Goal: Information Seeking & Learning: Learn about a topic

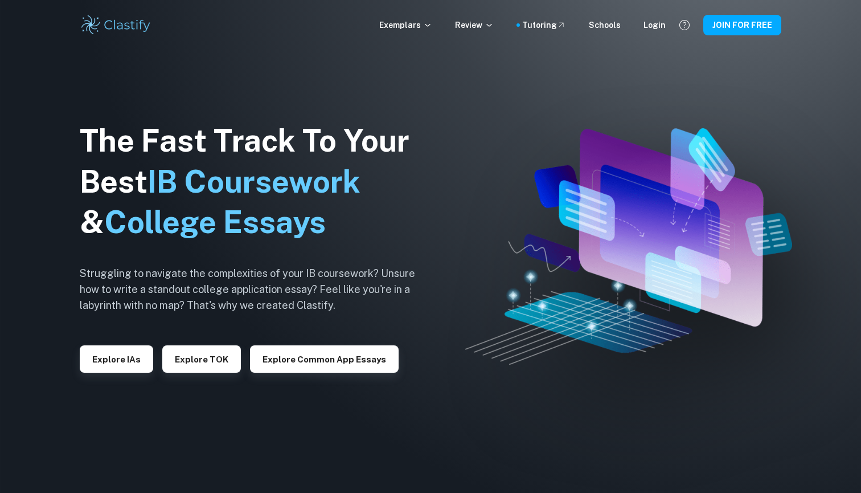
click at [661, 31] on div "Exemplars Review Tutoring Schools Login JOIN FOR FREE" at bounding box center [430, 25] width 729 height 23
click at [655, 27] on div "Login" at bounding box center [655, 25] width 22 height 13
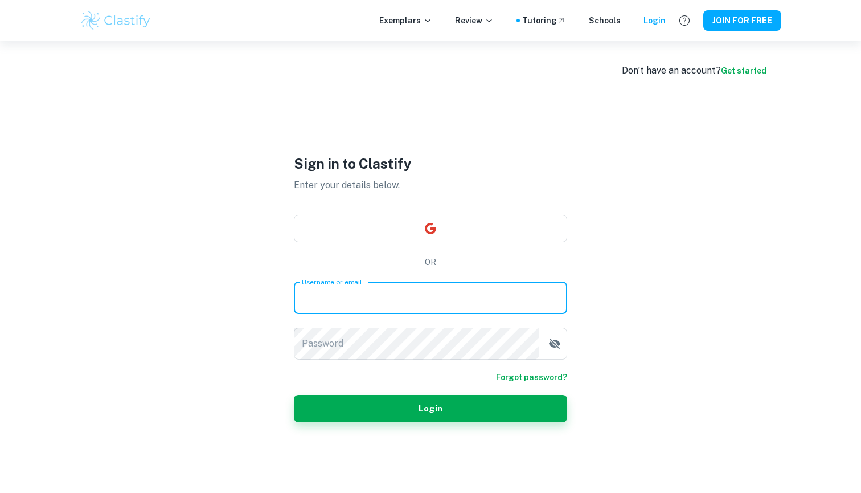
type input "IBwarrior27@gmail.com"
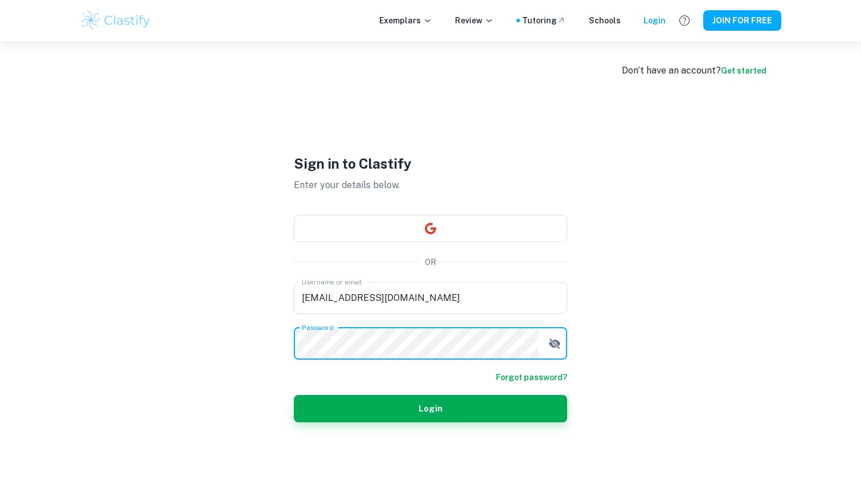
click at [431, 408] on button "Login" at bounding box center [430, 408] width 273 height 27
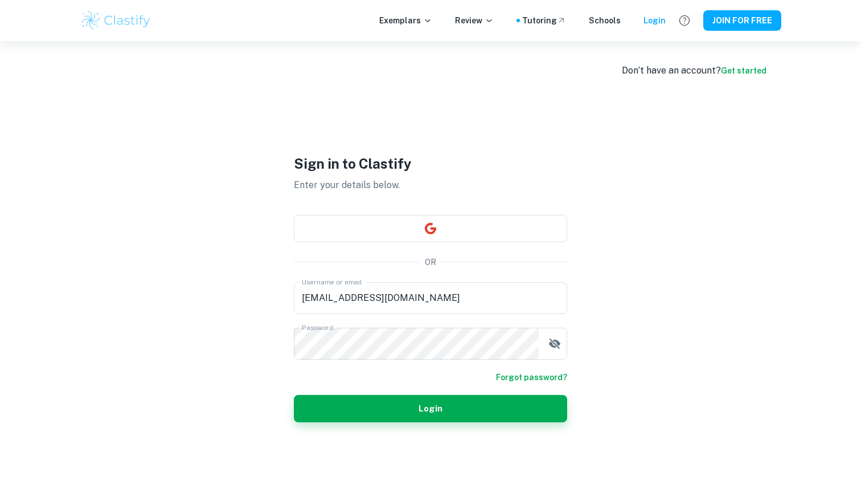
click at [430, 204] on div "Sign in to Clastify Enter your details below. OR Username or email IBwarrior27@…" at bounding box center [430, 287] width 273 height 493
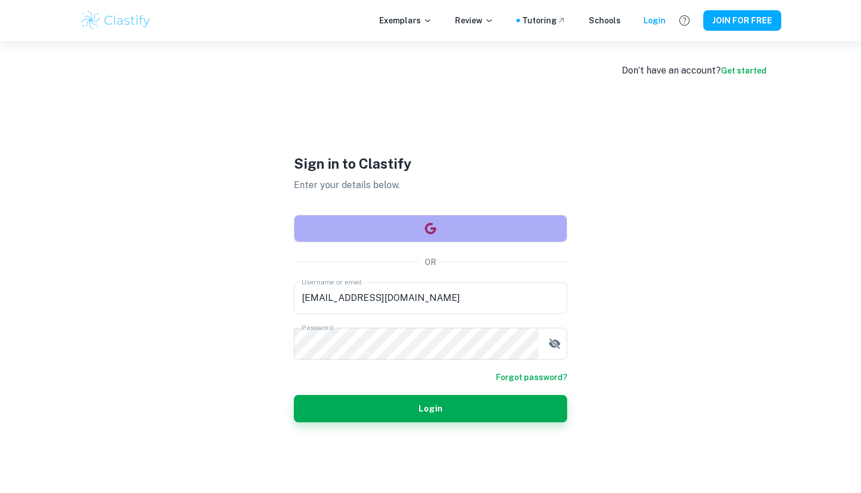
click at [401, 234] on button "button" at bounding box center [430, 228] width 273 height 27
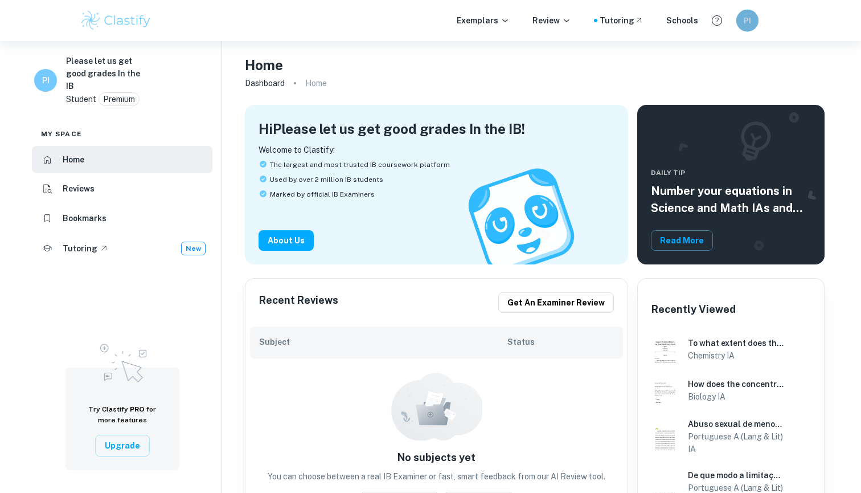
click at [753, 22] on h6 "PI" at bounding box center [747, 20] width 13 height 13
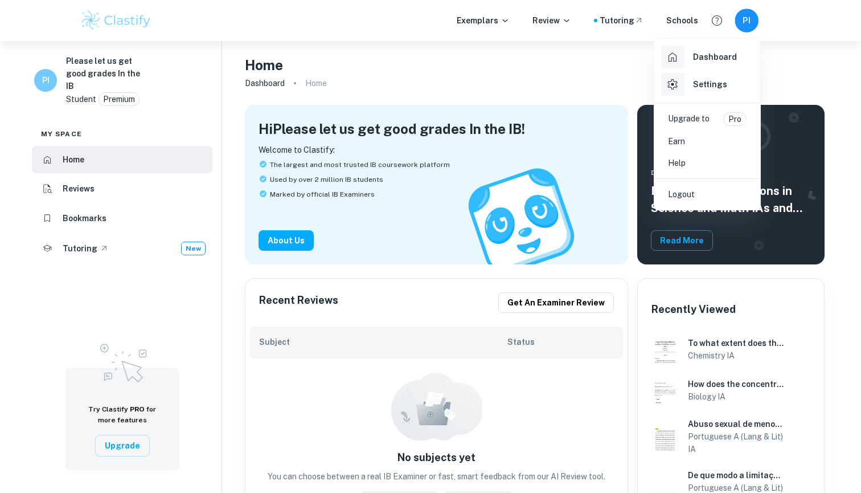
click at [753, 22] on div at bounding box center [430, 246] width 861 height 493
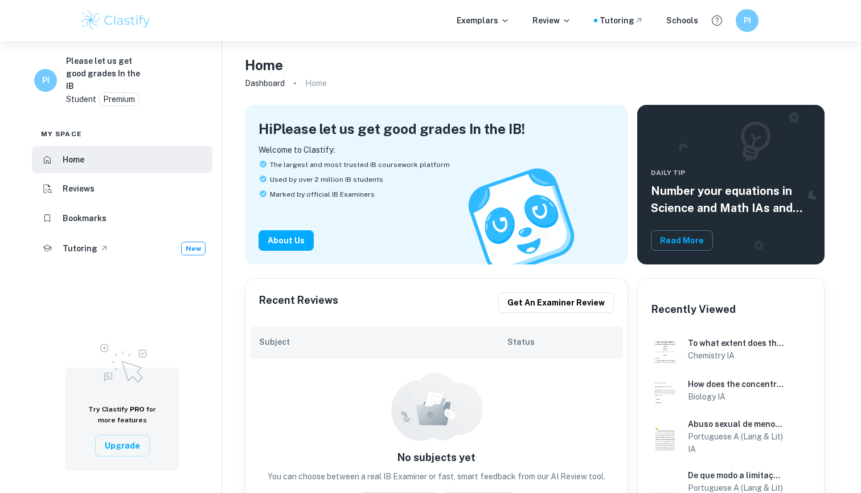
click at [495, 31] on div "Exemplars Review Tutoring Schools PI" at bounding box center [430, 20] width 729 height 23
click at [495, 21] on p "Exemplars" at bounding box center [483, 20] width 53 height 13
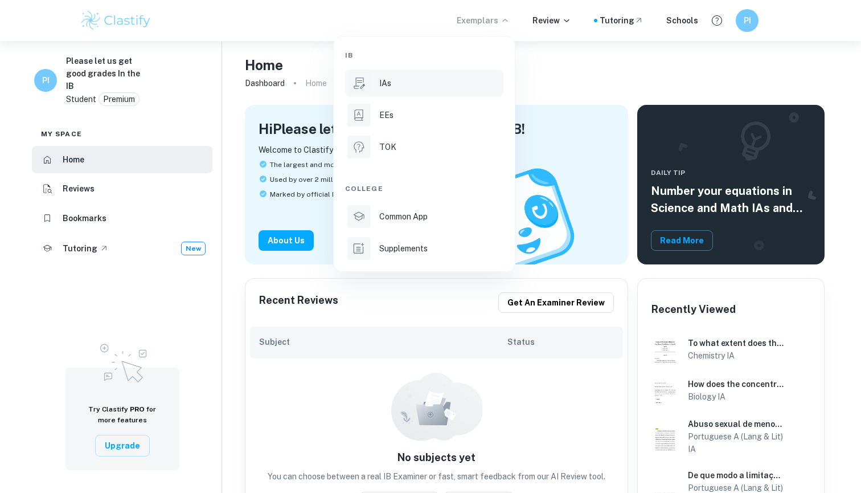
click at [383, 81] on p "IAs" at bounding box center [385, 83] width 12 height 13
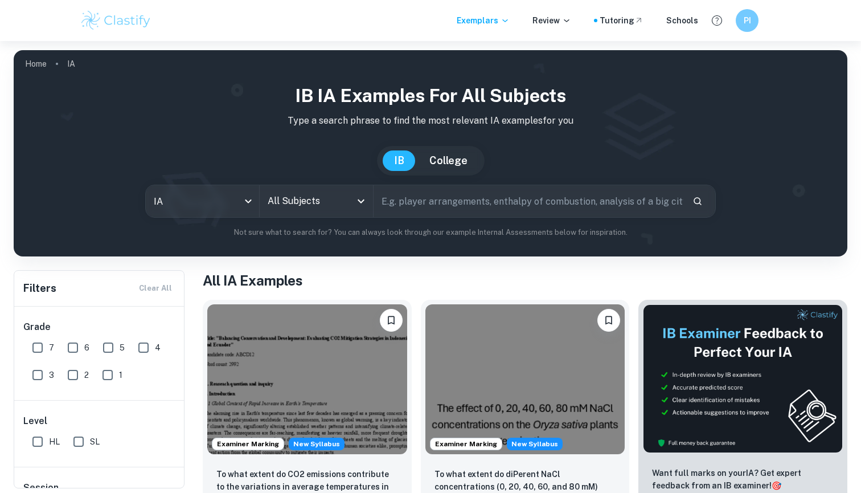
click at [294, 199] on input "All Subjects" at bounding box center [308, 201] width 86 height 22
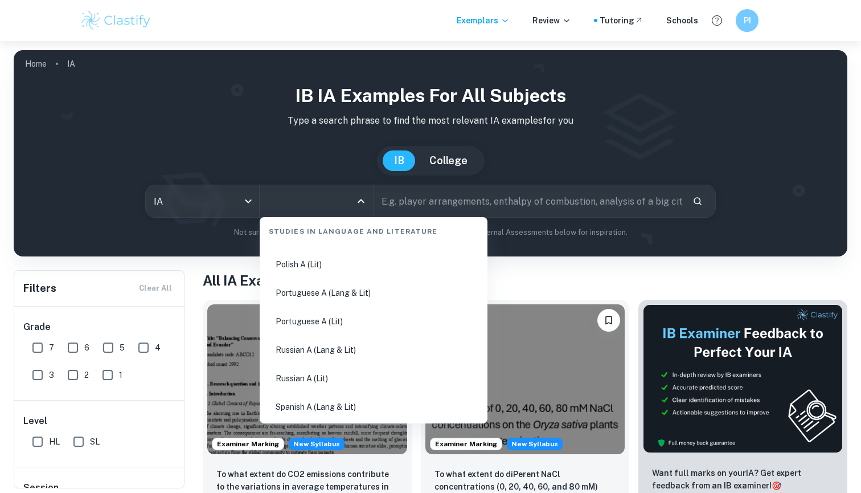
scroll to position [536, 0]
click at [312, 326] on li "Portuguese A (Lit)" at bounding box center [373, 321] width 219 height 26
type input "Portuguese A (Lit)"
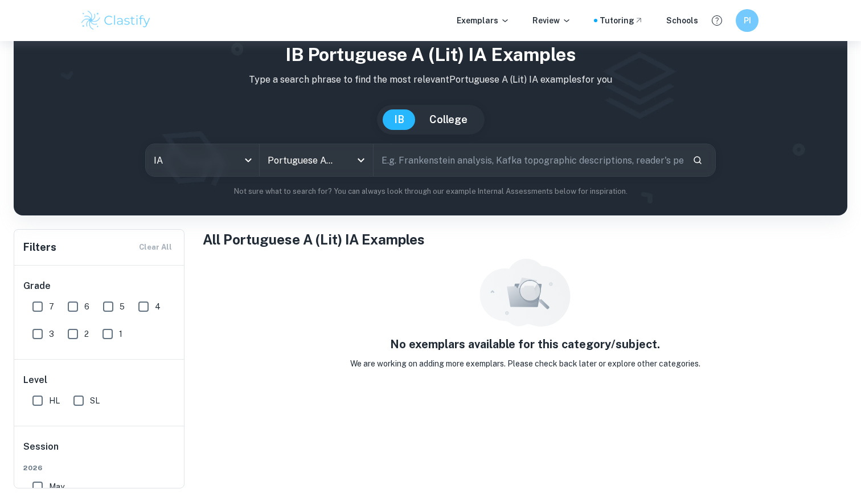
scroll to position [41, 0]
click at [338, 163] on button "Clear" at bounding box center [346, 160] width 16 height 16
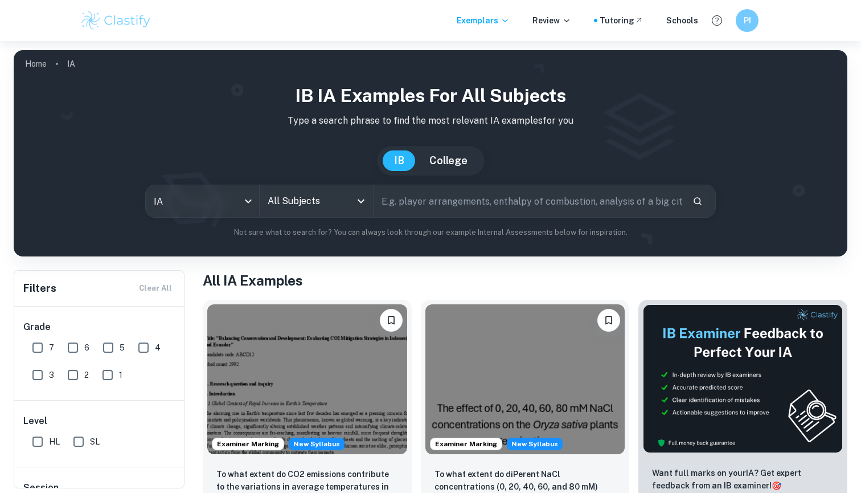
click at [360, 205] on icon "Open" at bounding box center [361, 201] width 14 height 14
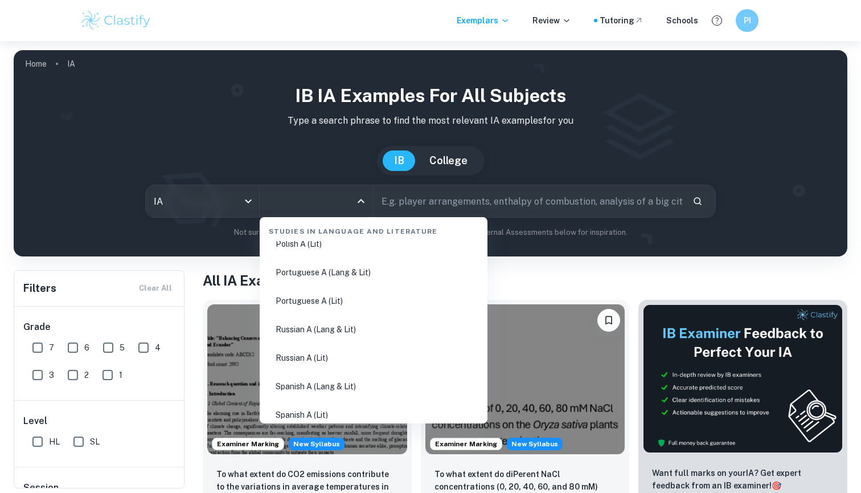
scroll to position [563, 0]
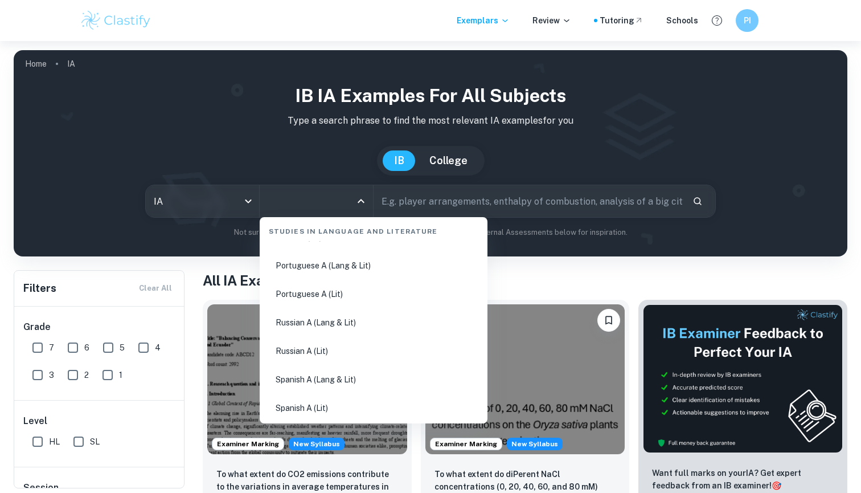
click at [339, 256] on li "Portuguese A (Lang & Lit)" at bounding box center [373, 265] width 219 height 26
type input "Portuguese A (Lang & Lit)"
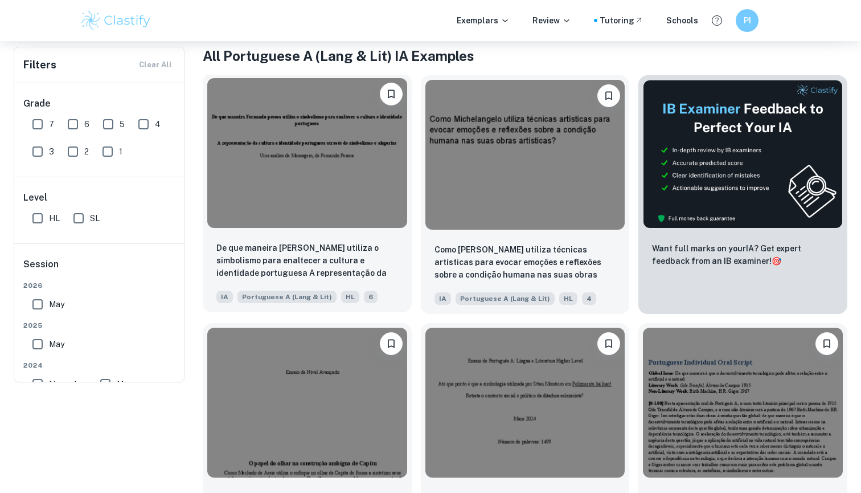
scroll to position [235, 0]
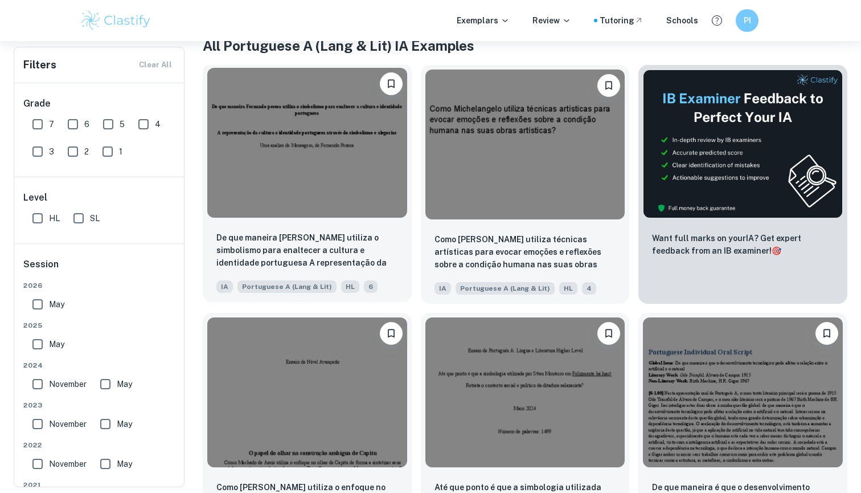
click at [312, 156] on img at bounding box center [307, 143] width 200 height 150
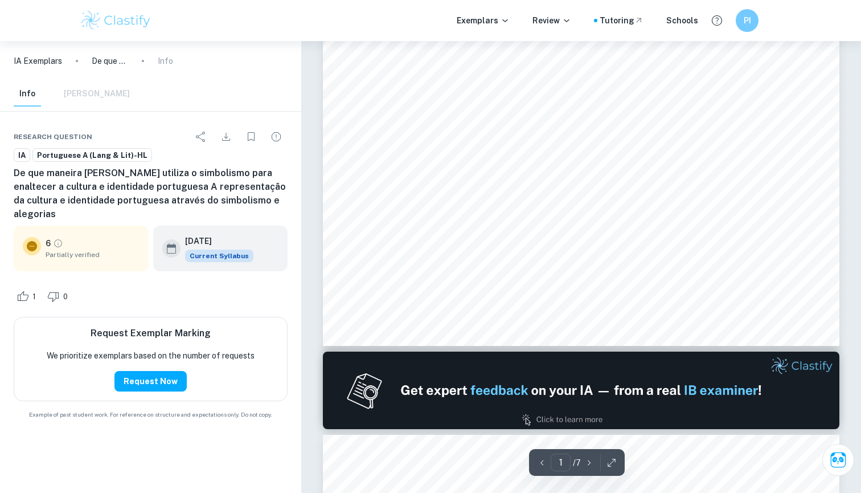
scroll to position [420, 0]
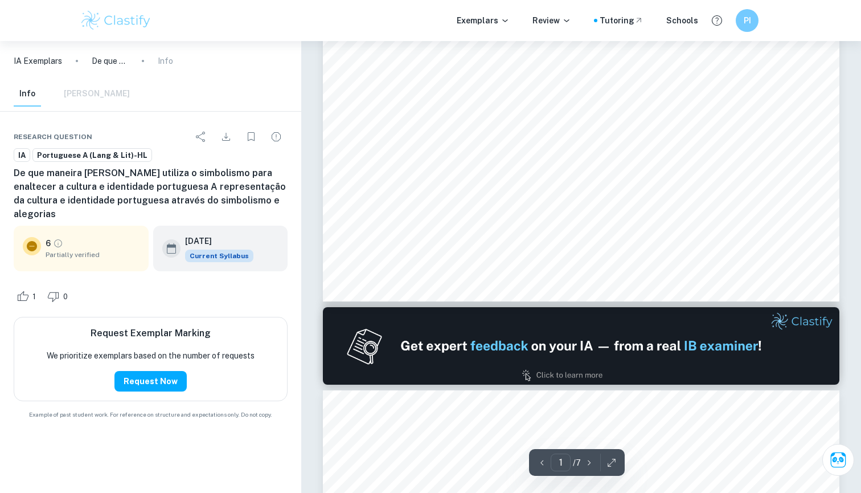
click at [92, 255] on span "Partially verified" at bounding box center [93, 254] width 94 height 10
click at [40, 256] on div "6 Partially verified" at bounding box center [81, 248] width 117 height 23
click at [43, 245] on div "6 Partially verified" at bounding box center [81, 248] width 117 height 23
click at [30, 248] on icon at bounding box center [32, 246] width 10 height 10
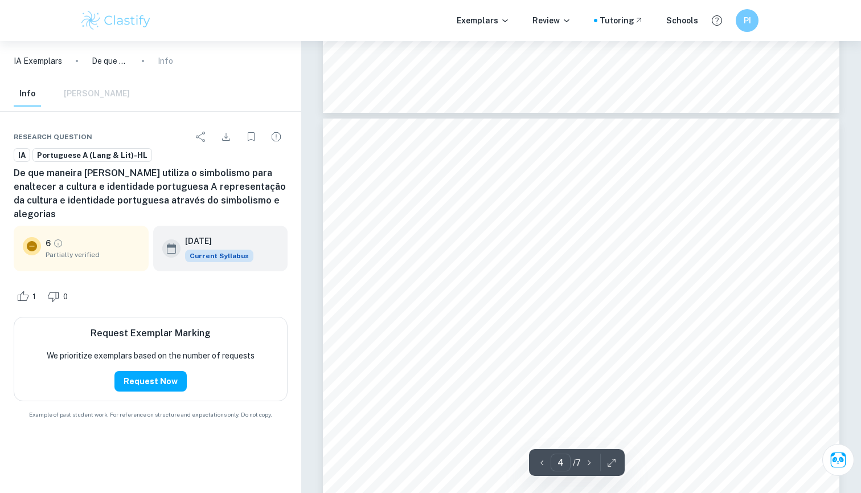
scroll to position [2042, 0]
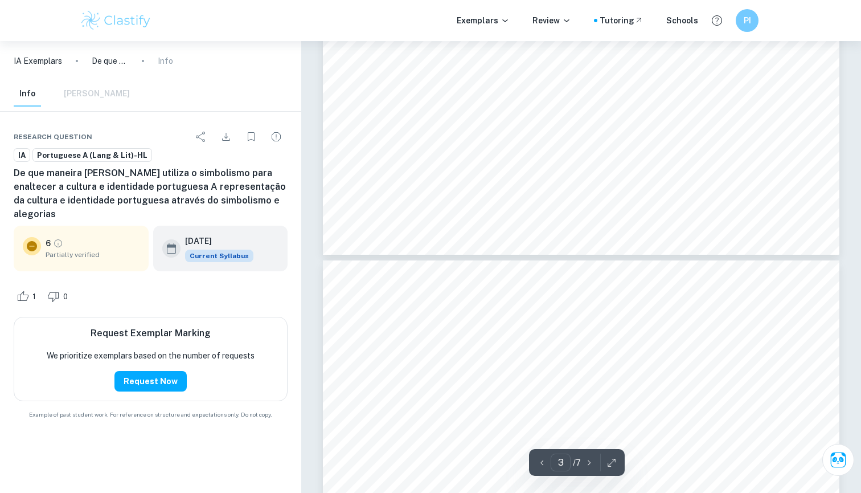
type input "2"
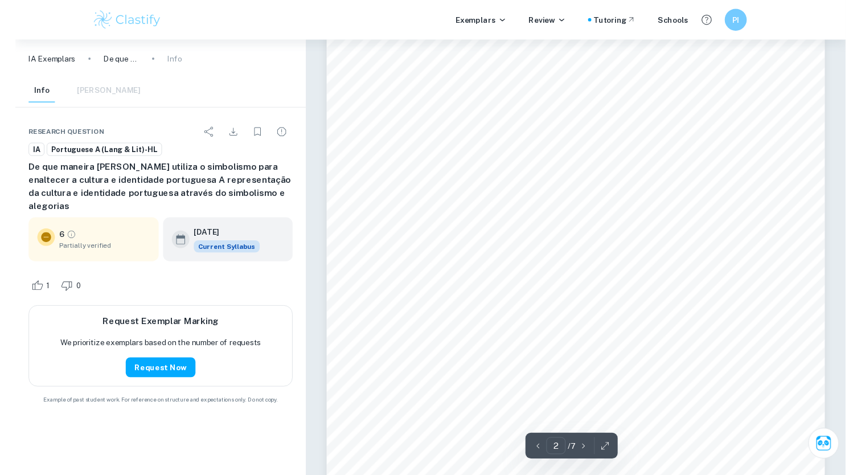
scroll to position [802, 0]
